Goal: Obtain resource: Download file/media

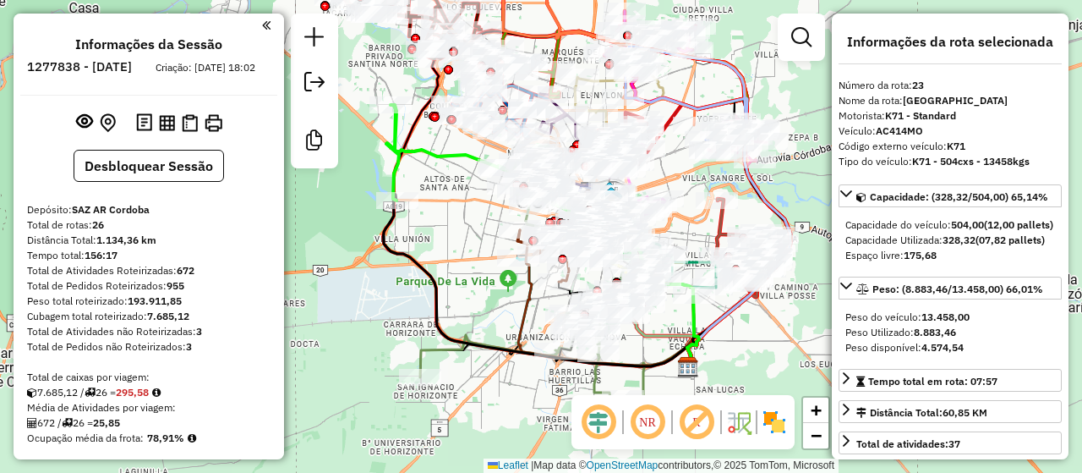
select select "**********"
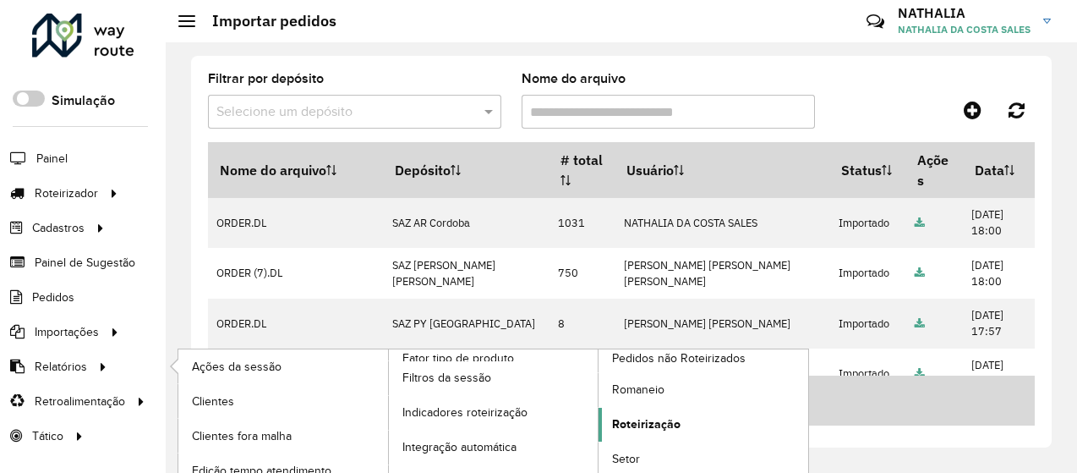
click at [665, 415] on span "Roteirização" at bounding box center [646, 424] width 68 height 18
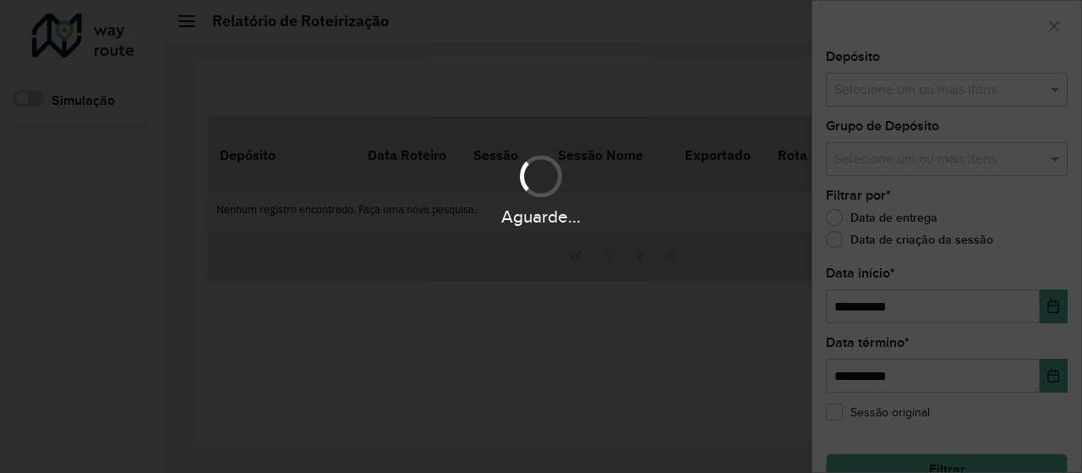
click at [962, 83] on div "Aguarde..." at bounding box center [541, 236] width 1082 height 473
click at [955, 92] on div "Aguarde..." at bounding box center [541, 236] width 1082 height 473
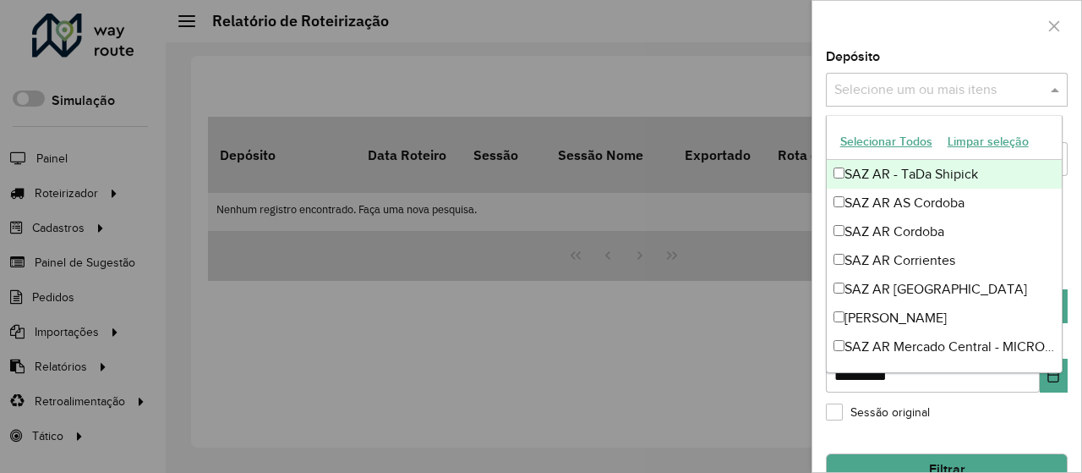
click at [955, 92] on input "text" at bounding box center [938, 90] width 216 height 20
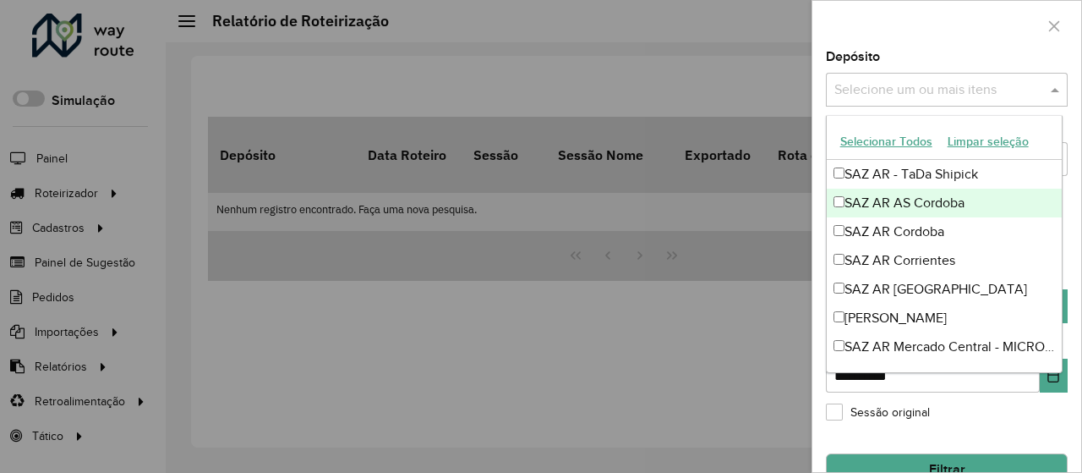
click at [927, 205] on div "SAZ AR AS Cordoba" at bounding box center [945, 203] width 236 height 29
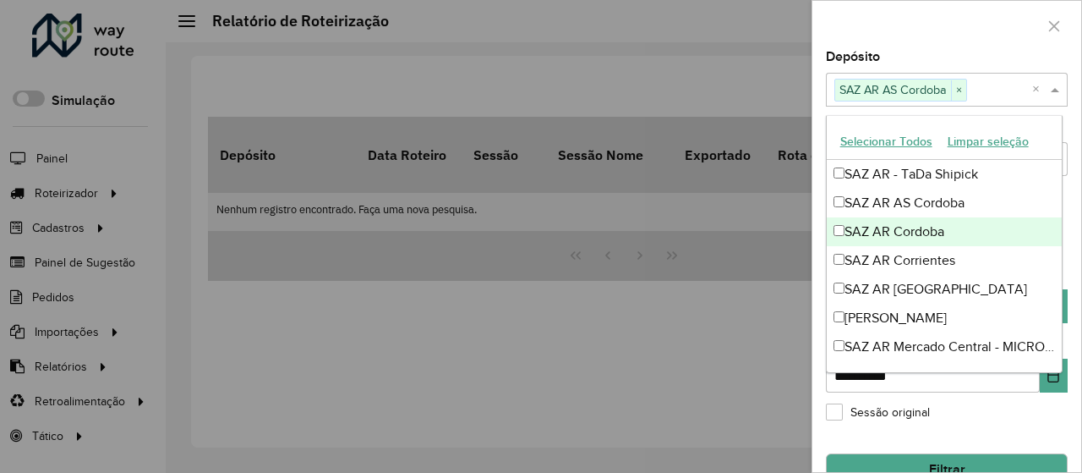
click at [925, 225] on div "SAZ AR Cordoba" at bounding box center [945, 231] width 236 height 29
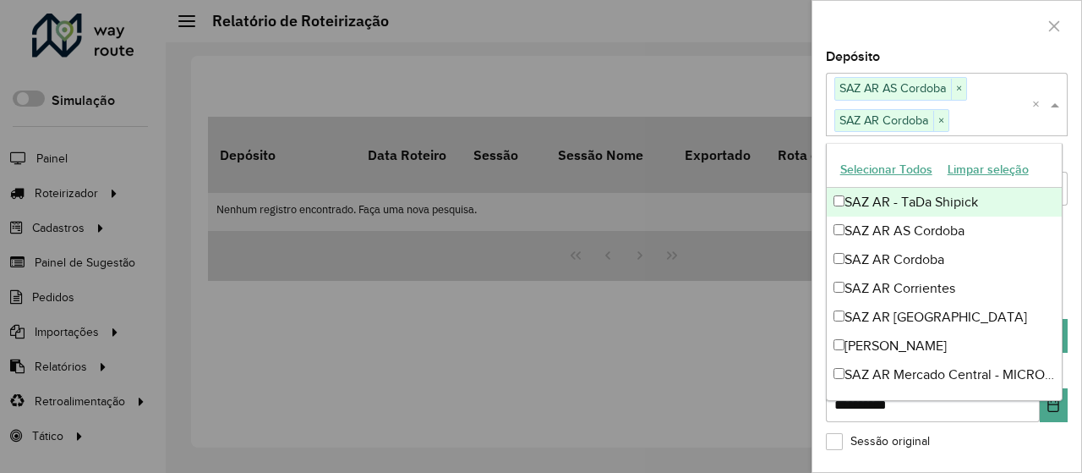
click at [969, 44] on div at bounding box center [947, 26] width 269 height 50
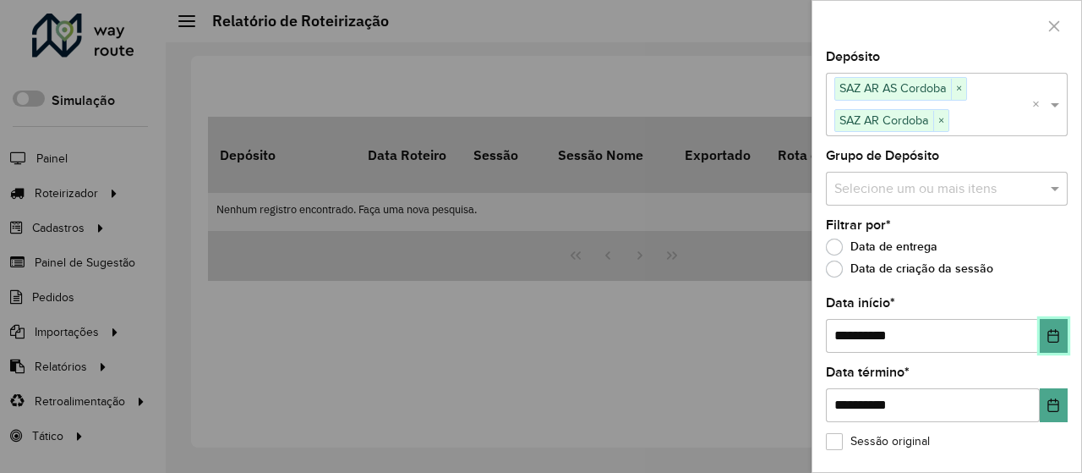
click at [1048, 332] on icon "Choose Date" at bounding box center [1053, 336] width 11 height 14
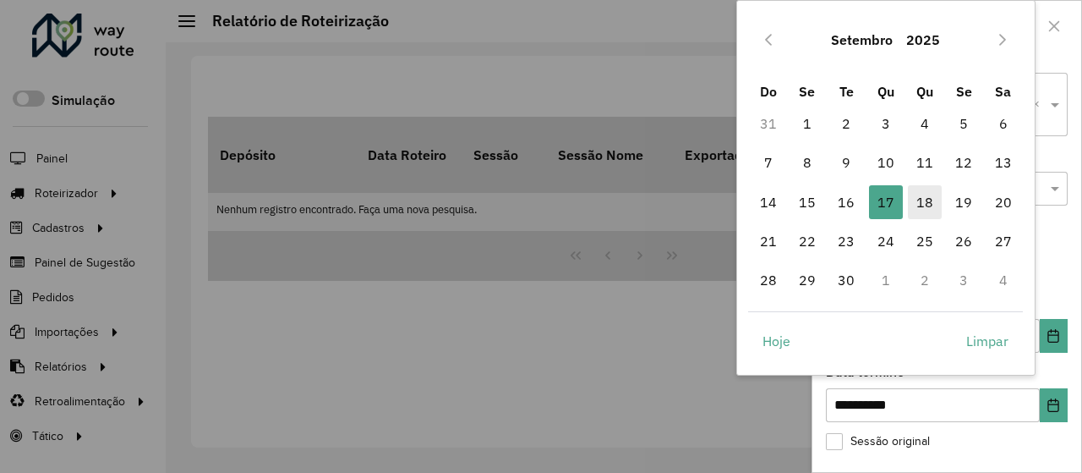
click at [927, 197] on span "18" at bounding box center [925, 202] width 34 height 34
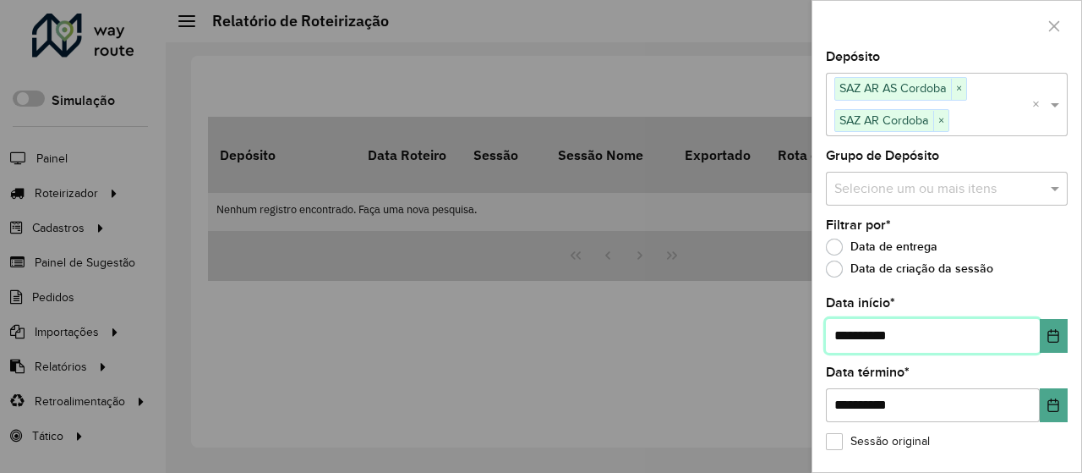
scroll to position [60, 0]
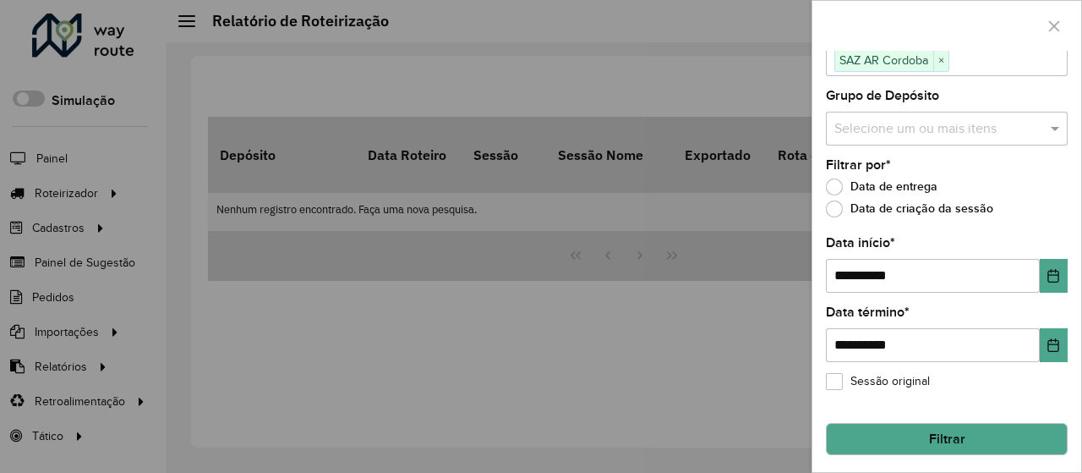
click at [982, 409] on hb-field-button "Filtrar" at bounding box center [947, 432] width 242 height 46
click at [978, 432] on button "Filtrar" at bounding box center [947, 439] width 242 height 32
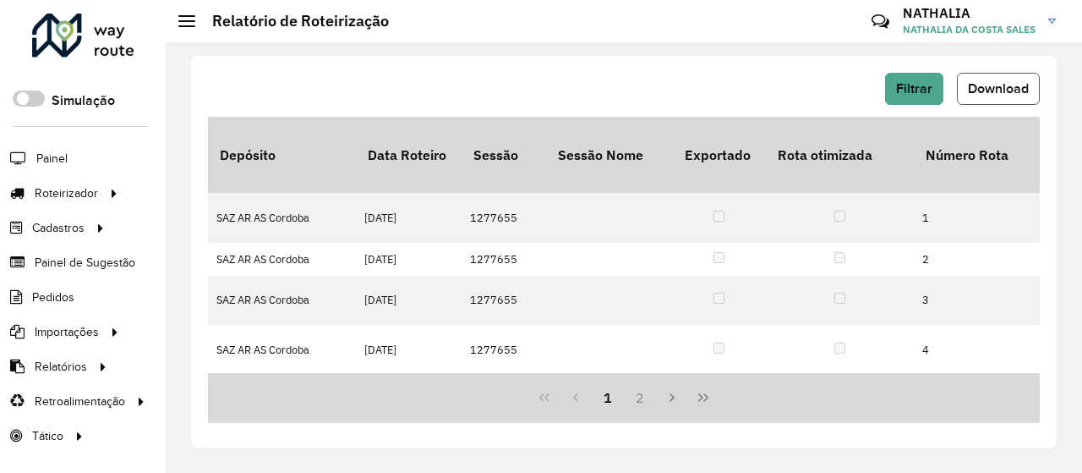
click at [996, 92] on span "Download" at bounding box center [998, 88] width 61 height 14
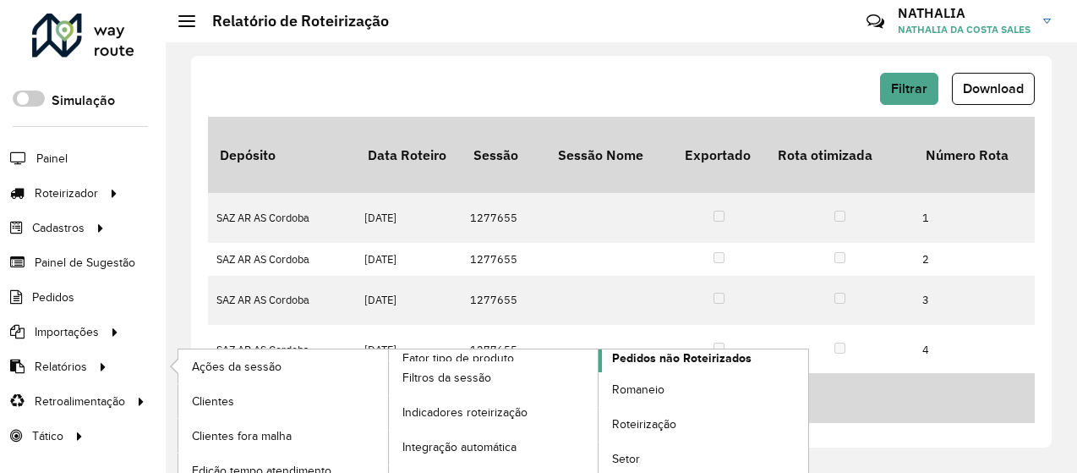
click at [659, 356] on span "Pedidos não Roteirizados" at bounding box center [682, 358] width 140 height 18
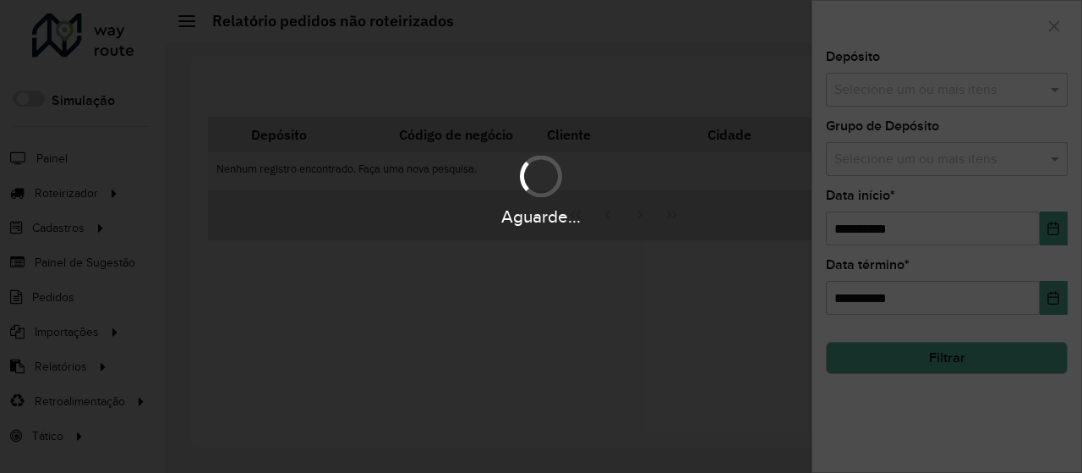
click at [985, 94] on hb-app "Aguarde... Pop-up bloqueado! Seu navegador bloqueou automáticamente a abertura …" at bounding box center [541, 236] width 1082 height 473
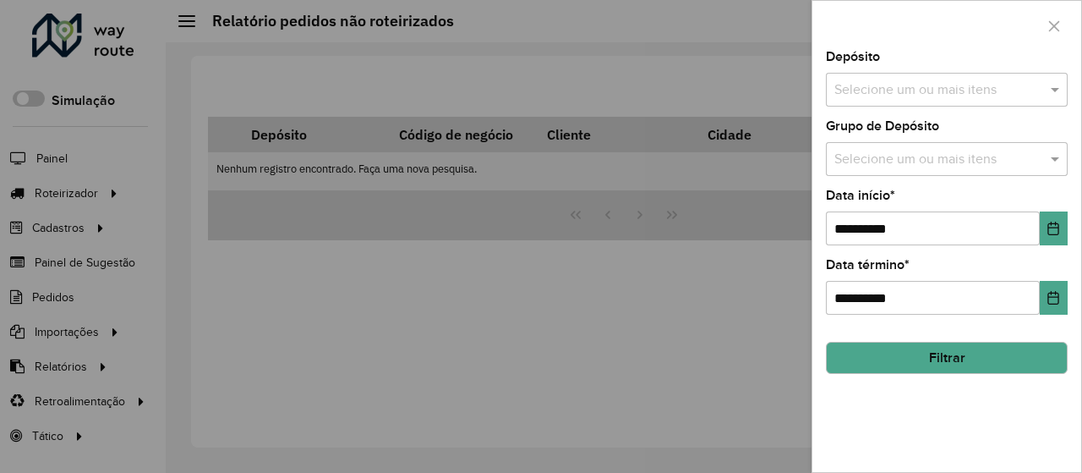
click at [985, 94] on input "text" at bounding box center [938, 90] width 216 height 20
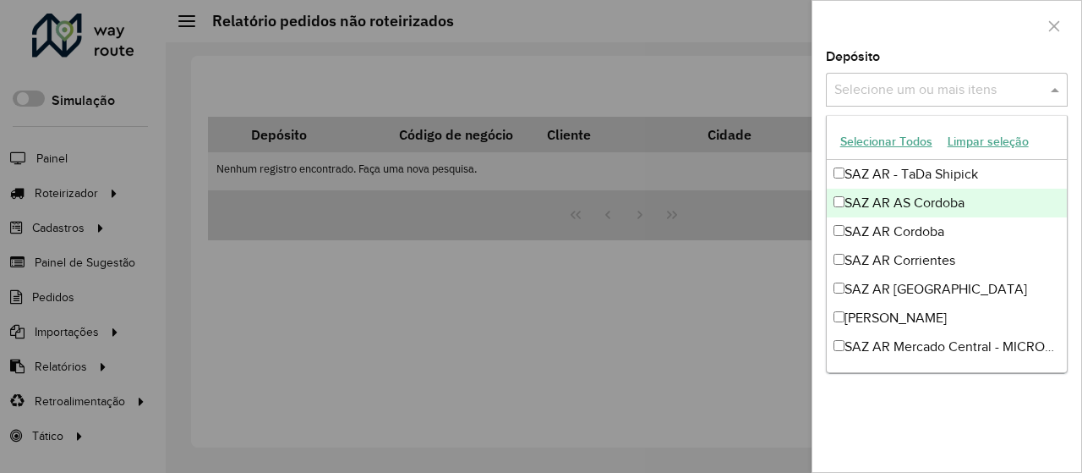
click at [971, 204] on div "SAZ AR AS Cordoba" at bounding box center [947, 203] width 241 height 29
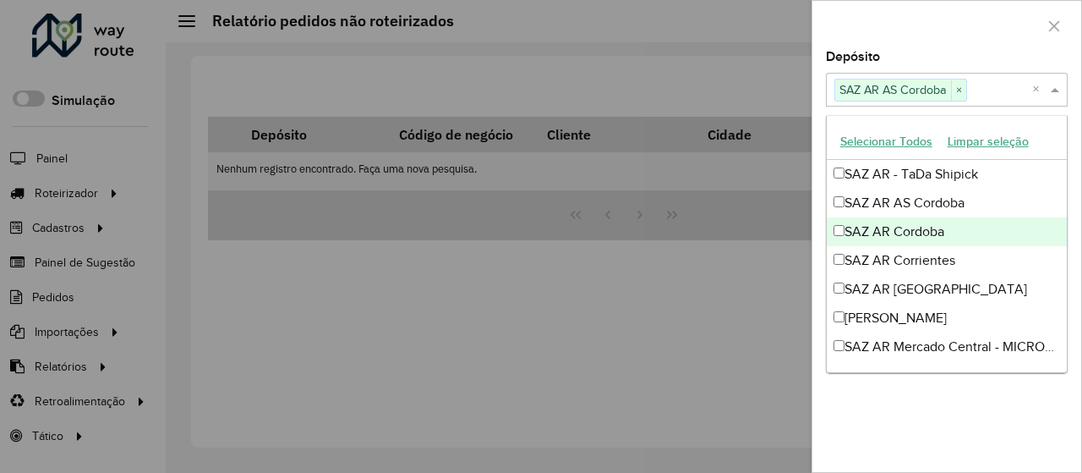
click at [966, 224] on div "SAZ AR Cordoba" at bounding box center [947, 231] width 241 height 29
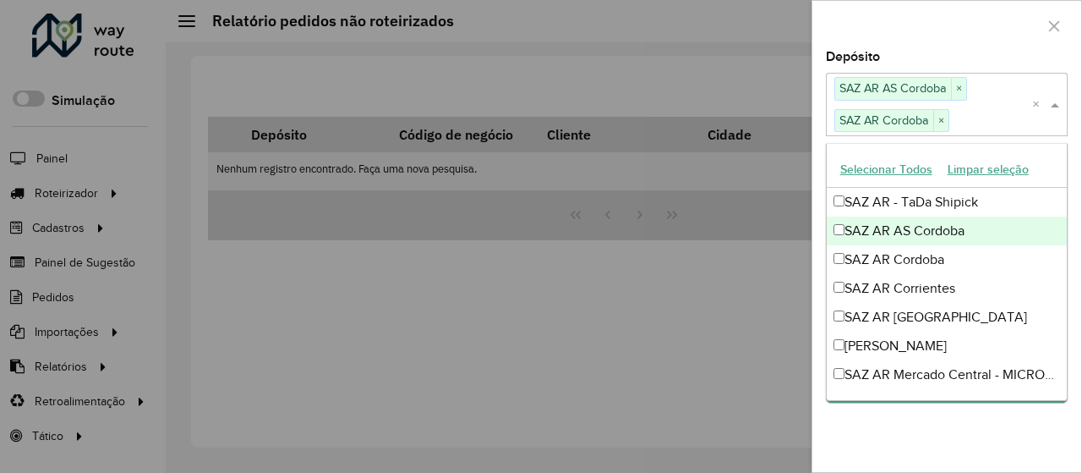
click at [976, 41] on div at bounding box center [947, 26] width 269 height 50
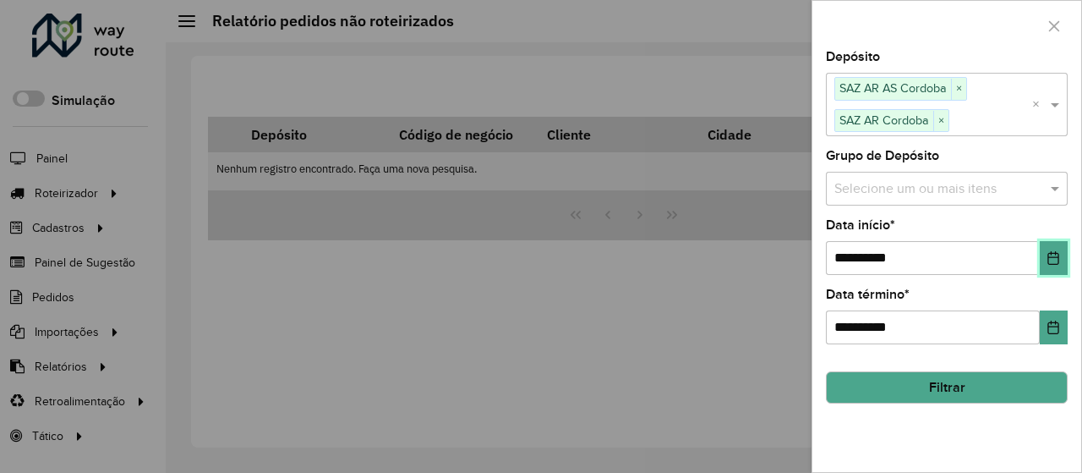
click at [1053, 251] on icon "Choose Date" at bounding box center [1053, 258] width 11 height 14
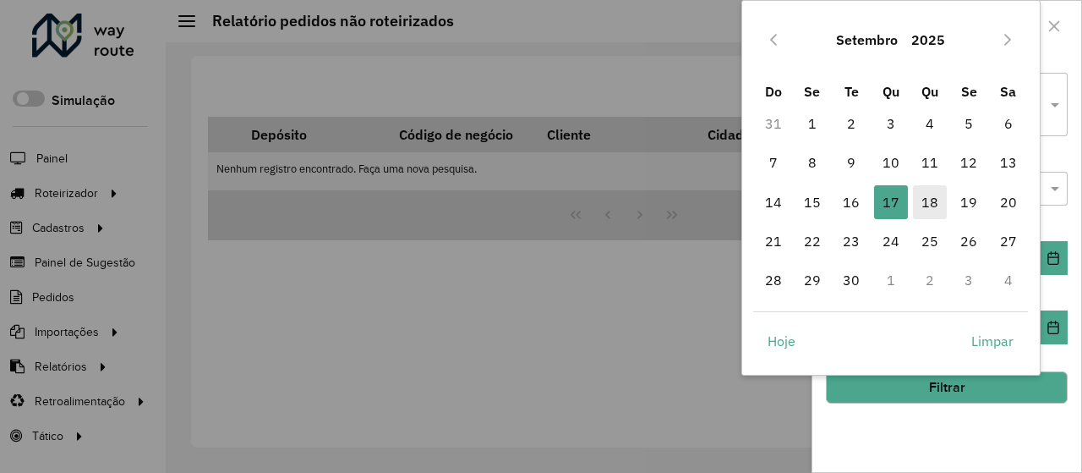
click at [914, 205] on span "18" at bounding box center [930, 202] width 34 height 34
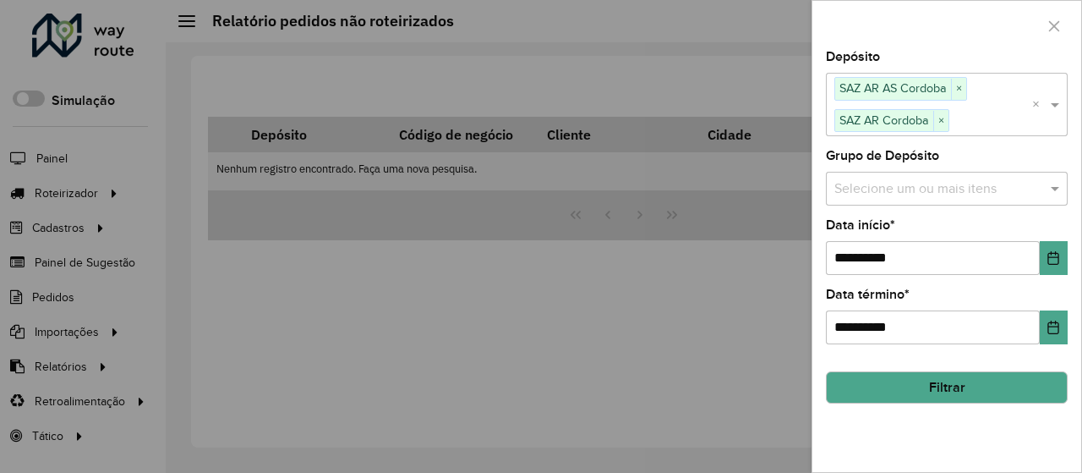
click at [967, 375] on button "Filtrar" at bounding box center [947, 387] width 242 height 32
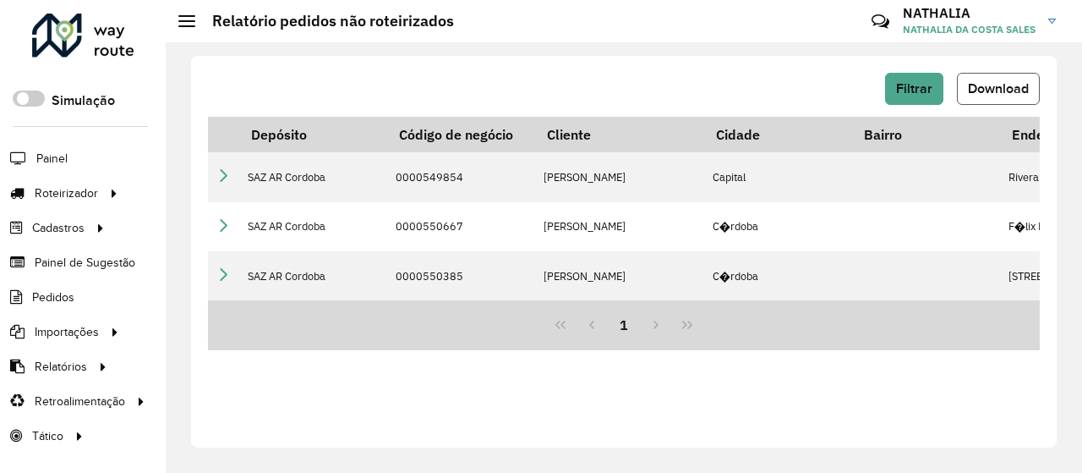
click at [1010, 79] on button "Download" at bounding box center [998, 89] width 83 height 32
